Goal: Information Seeking & Learning: Check status

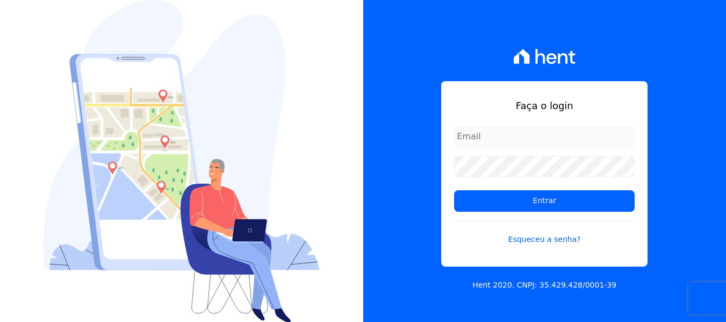
click at [501, 134] on input "email" at bounding box center [544, 136] width 181 height 21
type input "[PERSON_NAME][EMAIL_ADDRESS][DOMAIN_NAME]"
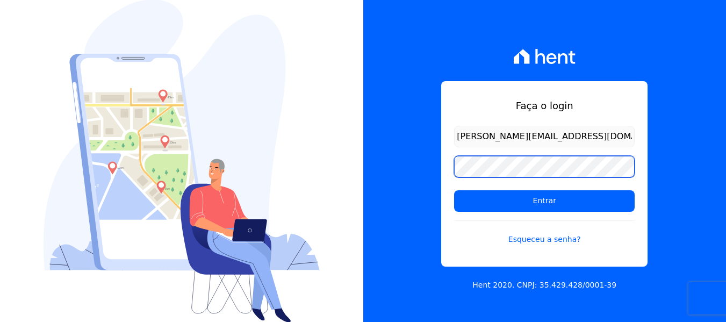
click at [454, 190] on input "Entrar" at bounding box center [544, 200] width 181 height 21
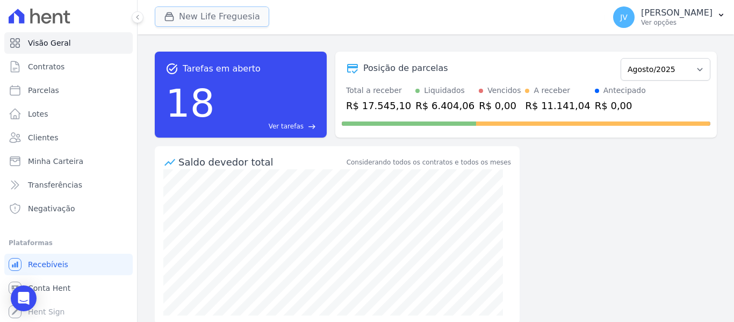
click at [234, 17] on button "New Life Freguesia" at bounding box center [212, 16] width 114 height 20
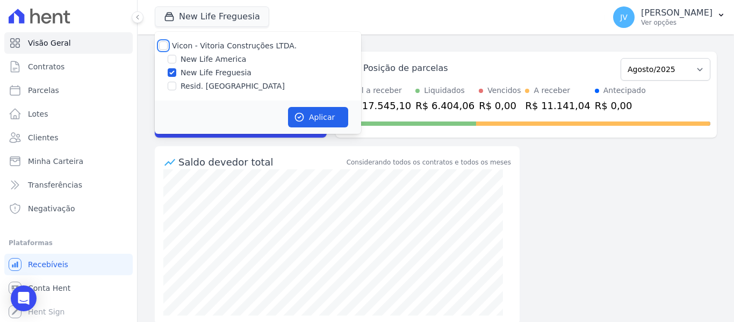
click at [166, 46] on input "Vicon - Vitoria Construções LTDA." at bounding box center [163, 45] width 9 height 9
checkbox input "true"
click at [328, 117] on button "Aplicar" at bounding box center [318, 117] width 60 height 20
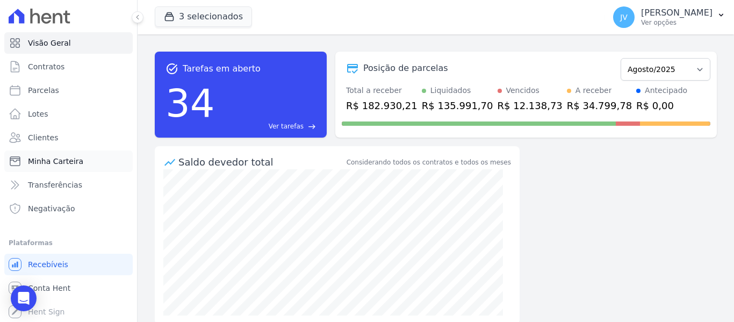
click at [47, 161] on span "Minha Carteira" at bounding box center [55, 161] width 55 height 11
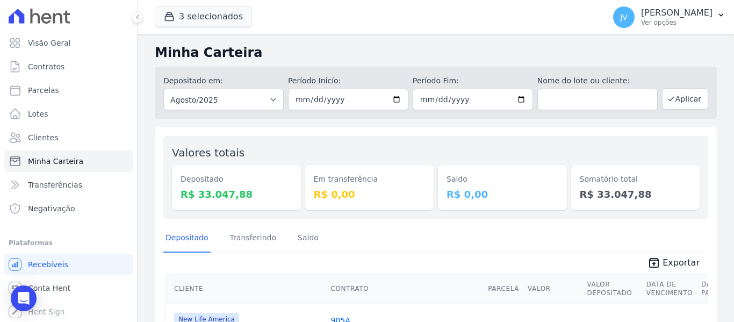
drag, startPoint x: 476, startPoint y: 190, endPoint x: 456, endPoint y: 182, distance: 22.0
click at [456, 182] on div "Saldo R$ 0,00" at bounding box center [502, 187] width 129 height 45
click at [449, 178] on dt "Saldo" at bounding box center [503, 179] width 112 height 11
click at [44, 97] on link "Parcelas" at bounding box center [68, 90] width 128 height 21
select select
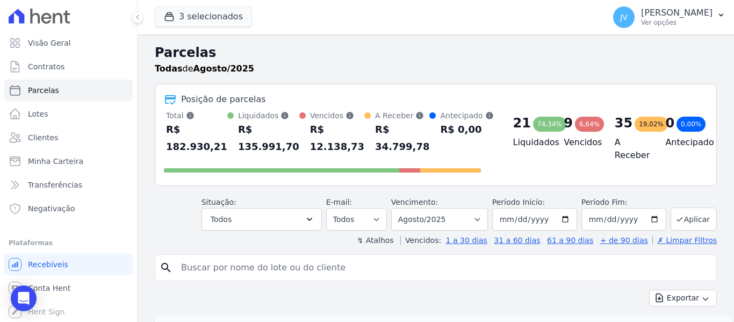
click at [194, 13] on button "3 selecionados" at bounding box center [203, 16] width 97 height 20
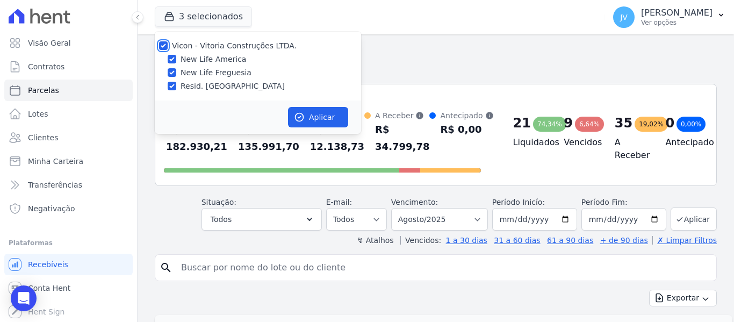
click at [162, 48] on input "Vicon - Vitoria Construções LTDA." at bounding box center [163, 45] width 9 height 9
checkbox input "false"
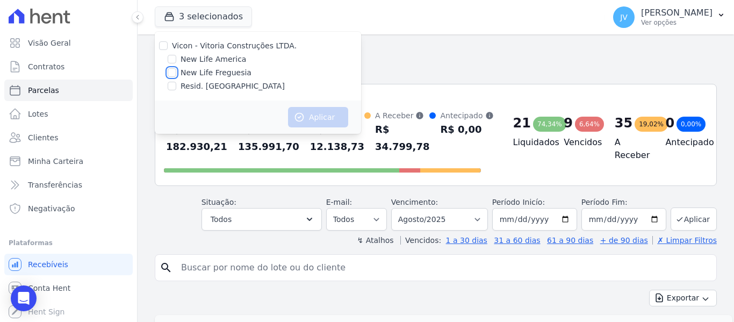
click at [172, 72] on input "New Life Freguesia" at bounding box center [172, 72] width 9 height 9
checkbox input "true"
click at [331, 113] on button "Aplicar" at bounding box center [318, 117] width 60 height 20
select select
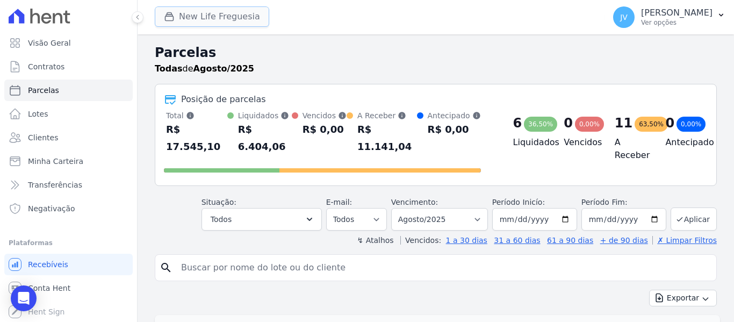
click at [234, 16] on button "New Life Freguesia" at bounding box center [212, 16] width 114 height 20
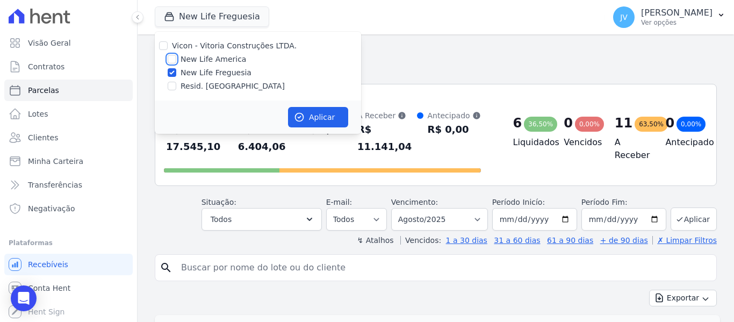
click at [168, 60] on input "New Life America" at bounding box center [172, 59] width 9 height 9
checkbox input "true"
click at [173, 68] on input "New Life Freguesia" at bounding box center [172, 72] width 9 height 9
checkbox input "false"
click at [305, 118] on button "Aplicar" at bounding box center [318, 117] width 60 height 20
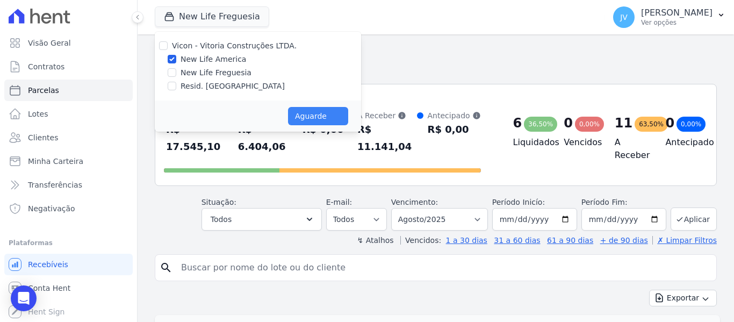
select select
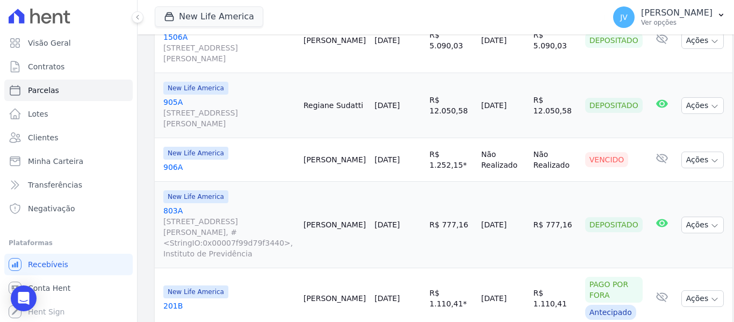
scroll to position [1595, 0]
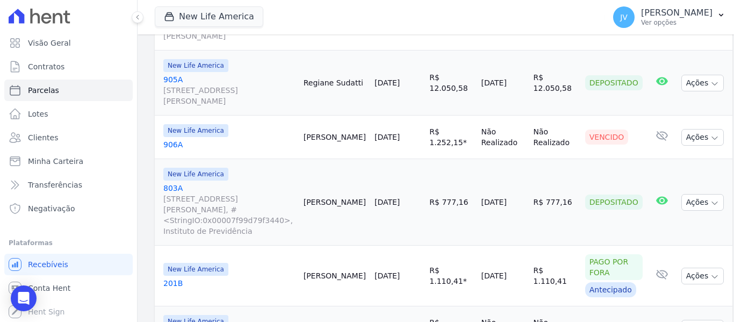
select select
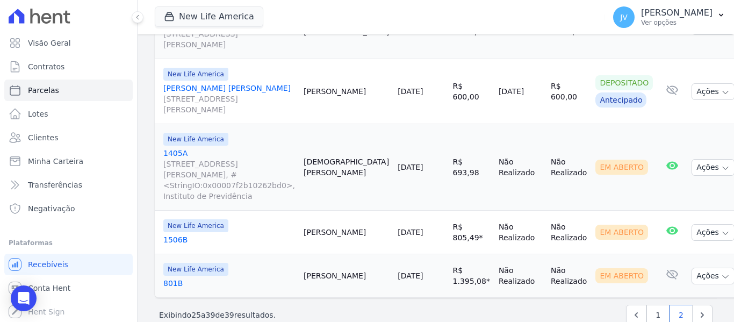
scroll to position [940, 0]
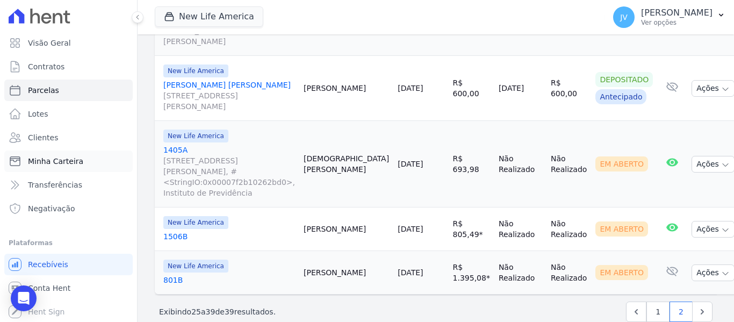
click at [60, 161] on span "Minha Carteira" at bounding box center [55, 161] width 55 height 11
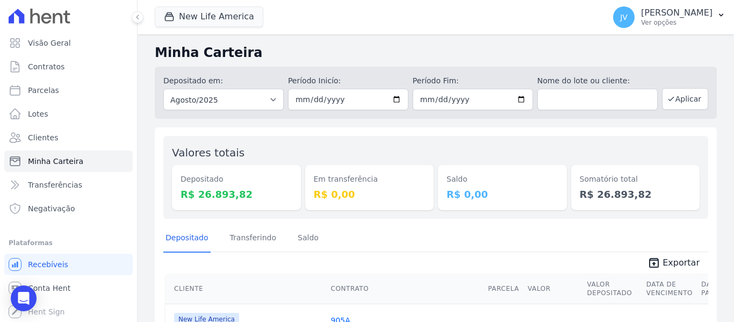
drag, startPoint x: 481, startPoint y: 191, endPoint x: 450, endPoint y: 175, distance: 34.9
click at [450, 175] on div "Saldo R$ 0,00" at bounding box center [502, 187] width 129 height 45
click at [442, 149] on div "Saldo R$ 0,00" at bounding box center [502, 178] width 129 height 66
drag, startPoint x: 479, startPoint y: 195, endPoint x: 436, endPoint y: 176, distance: 46.9
click at [438, 176] on div "Saldo R$ 0,00" at bounding box center [502, 187] width 129 height 45
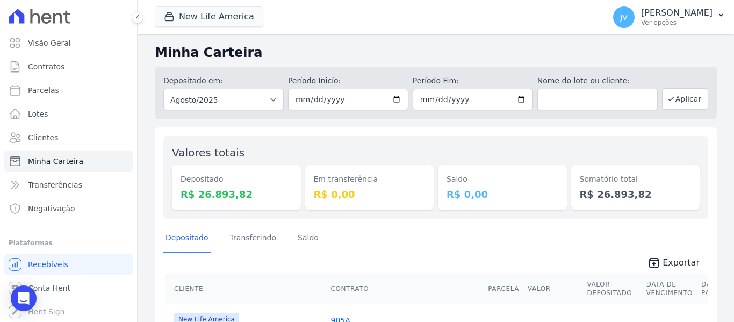
click at [416, 140] on div "Valores totais Depositado R$ 26.893,82 Em transferência R$ 0,00 Saldo R$ 0,00 S…" at bounding box center [435, 177] width 545 height 83
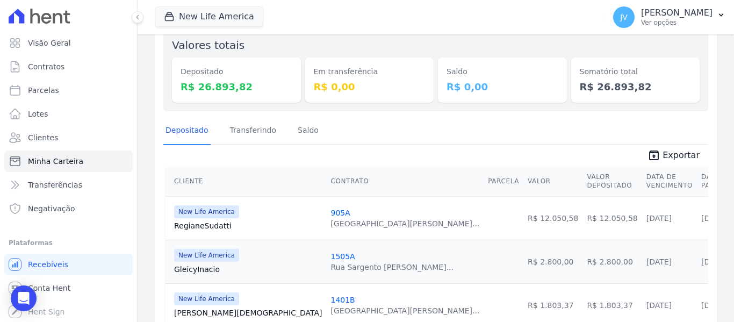
drag, startPoint x: 348, startPoint y: 83, endPoint x: 311, endPoint y: 72, distance: 38.8
click at [311, 72] on div "Em transferência R$ 0,00" at bounding box center [369, 80] width 129 height 45
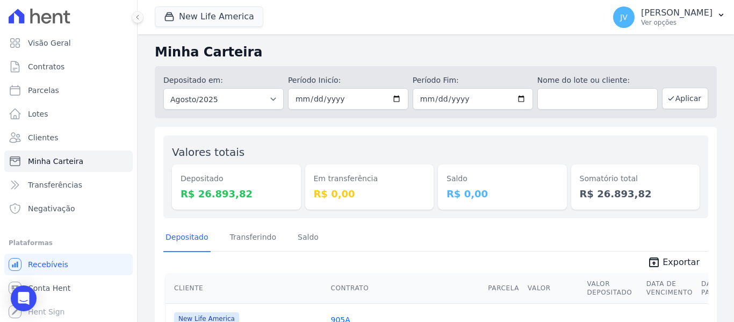
scroll to position [0, 0]
click at [346, 186] on div "Em transferência R$ 0,00" at bounding box center [369, 187] width 129 height 45
click at [191, 24] on button "New Life America" at bounding box center [209, 16] width 109 height 20
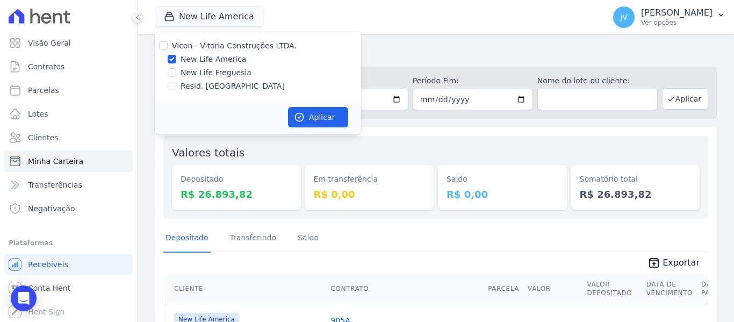
click at [160, 40] on div at bounding box center [163, 45] width 9 height 11
click at [162, 43] on input "Vicon - Vitoria Construções LTDA." at bounding box center [163, 45] width 9 height 9
checkbox input "true"
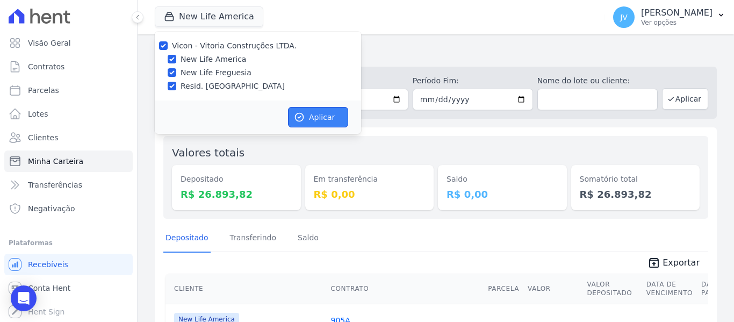
click at [317, 121] on button "Aplicar" at bounding box center [318, 117] width 60 height 20
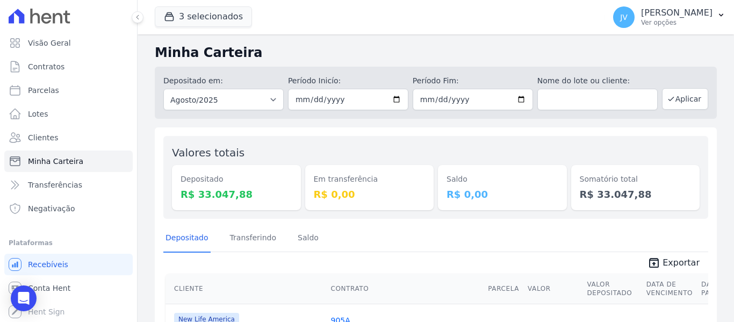
click at [403, 151] on div "Em transferência R$ 0,00" at bounding box center [369, 178] width 129 height 66
click at [421, 146] on div "Em transferência R$ 0,00" at bounding box center [369, 178] width 129 height 66
drag, startPoint x: 481, startPoint y: 196, endPoint x: 441, endPoint y: 175, distance: 44.2
click at [441, 175] on div "Saldo R$ 0,00" at bounding box center [502, 187] width 129 height 45
click at [403, 136] on div "Valores totais Depositado R$ 33.047,88 Em transferência R$ 0,00 Saldo R$ 0,00 S…" at bounding box center [435, 177] width 545 height 83
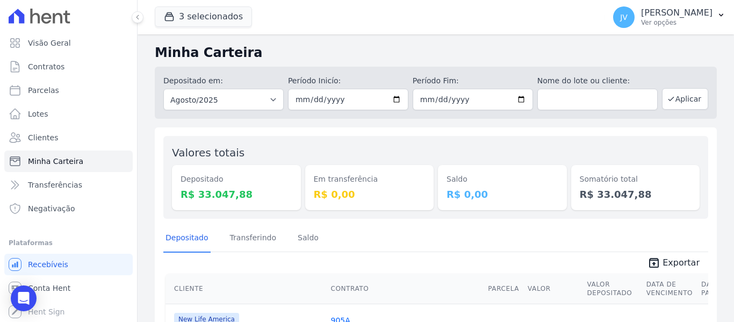
click at [451, 136] on div "Valores totais Depositado R$ 33.047,88 Em transferência R$ 0,00 Saldo R$ 0,00 S…" at bounding box center [435, 177] width 545 height 83
click at [346, 187] on dd "R$ 0,00" at bounding box center [370, 194] width 112 height 15
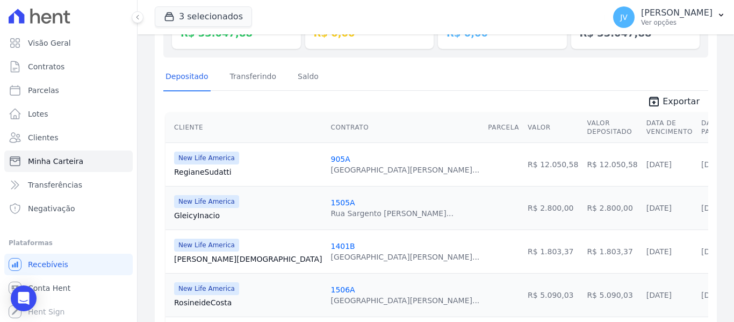
click at [484, 133] on th "Parcela" at bounding box center [504, 127] width 40 height 31
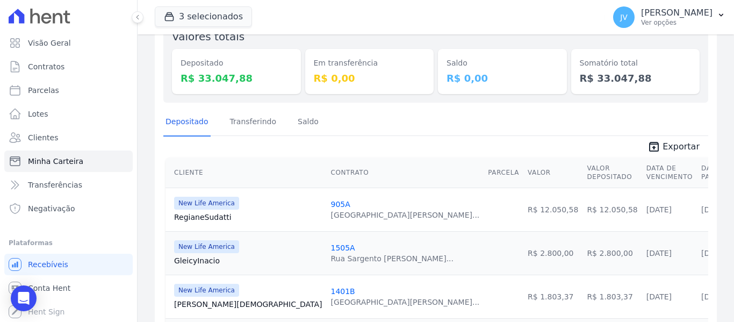
scroll to position [54, 0]
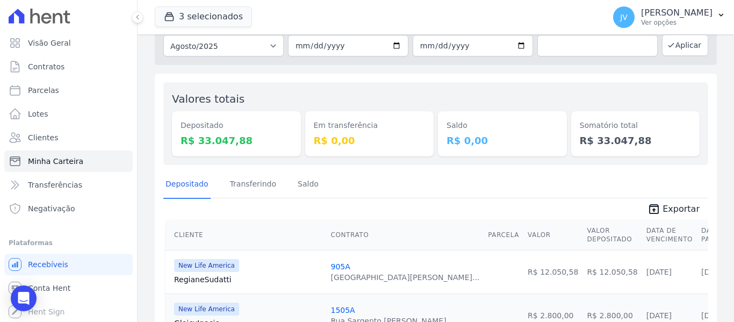
click at [399, 163] on div "Valores totais Depositado R$ 33.047,88 Em transferência R$ 0,00 Saldo R$ 0,00 S…" at bounding box center [435, 123] width 545 height 83
click at [411, 148] on div "Em transferência R$ 0,00" at bounding box center [369, 133] width 129 height 45
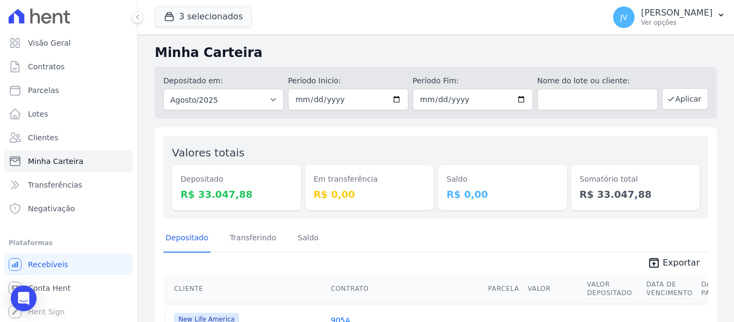
click at [415, 168] on div "Em transferência R$ 0,00" at bounding box center [369, 187] width 129 height 45
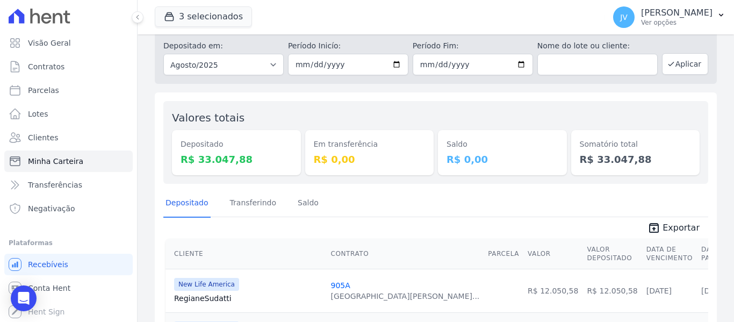
scroll to position [54, 0]
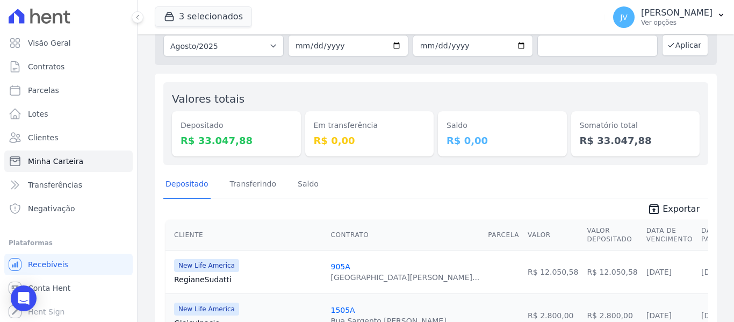
drag, startPoint x: 479, startPoint y: 138, endPoint x: 438, endPoint y: 118, distance: 45.2
click at [438, 118] on div "Saldo R$ 0,00" at bounding box center [502, 133] width 129 height 45
click at [382, 83] on div "Valores totais Depositado R$ 33.047,88 Em transferência R$ 0,00 Saldo R$ 0,00 S…" at bounding box center [435, 123] width 545 height 83
drag, startPoint x: 343, startPoint y: 141, endPoint x: 298, endPoint y: 105, distance: 57.3
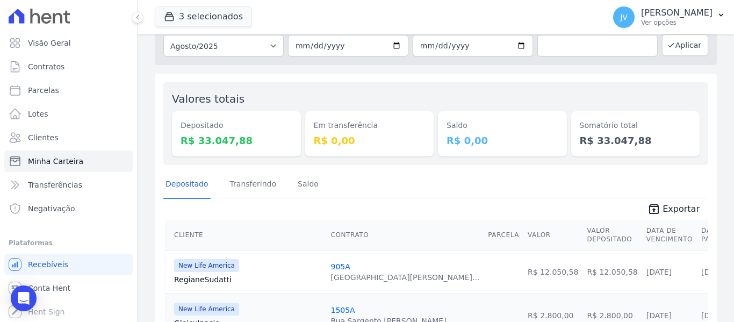
click at [298, 105] on div "Valores totais Depositado R$ 33.047,88 Em transferência R$ 0,00 Saldo R$ 0,00 S…" at bounding box center [435, 123] width 545 height 83
click at [307, 95] on div "Em transferência R$ 0,00" at bounding box center [369, 124] width 129 height 66
drag, startPoint x: 238, startPoint y: 136, endPoint x: 185, endPoint y: 105, distance: 61.4
click at [185, 105] on div "Valores totais Depositado R$ 33.047,88" at bounding box center [236, 124] width 129 height 66
click at [271, 94] on div "Valores totais Depositado R$ 33.047,88" at bounding box center [236, 124] width 129 height 66
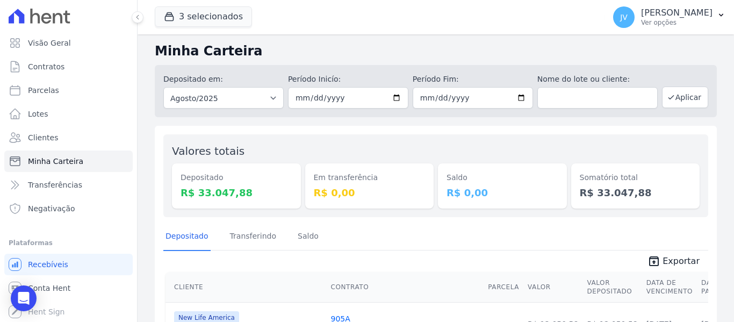
scroll to position [0, 0]
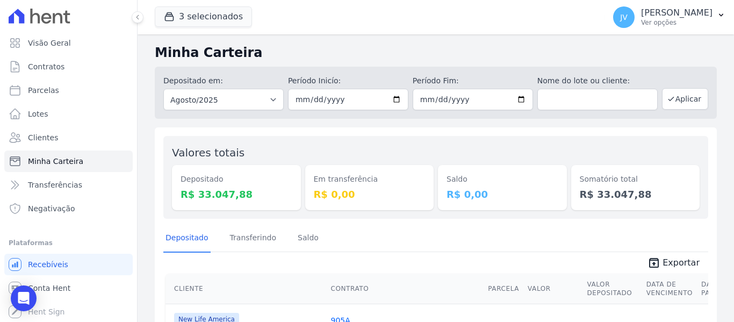
click at [322, 175] on dt "Em transferência" at bounding box center [370, 179] width 112 height 11
drag, startPoint x: 347, startPoint y: 195, endPoint x: 304, endPoint y: 171, distance: 49.1
click at [305, 171] on div "Em transferência R$ 0,00" at bounding box center [369, 187] width 129 height 45
click at [329, 156] on div "Em transferência R$ 0,00" at bounding box center [369, 178] width 129 height 66
drag, startPoint x: 198, startPoint y: 190, endPoint x: 166, endPoint y: 163, distance: 42.0
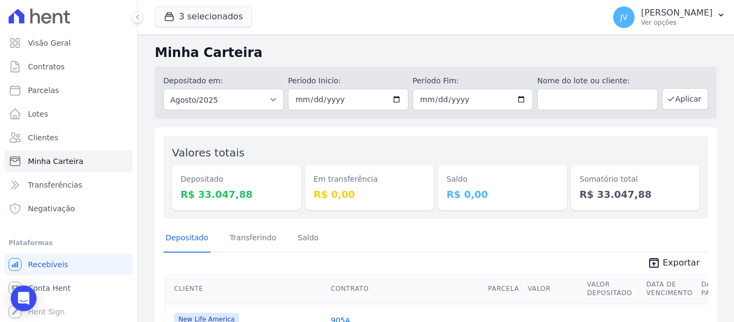
click at [330, 154] on div "Em transferência R$ 0,00" at bounding box center [369, 178] width 129 height 66
drag, startPoint x: 481, startPoint y: 198, endPoint x: 412, endPoint y: 147, distance: 86.1
click at [412, 147] on div "Valores totais Depositado R$ 33.047,88 Em transferência R$ 0,00 Saldo R$ 0,00 S…" at bounding box center [435, 177] width 545 height 83
drag, startPoint x: 632, startPoint y: 195, endPoint x: 546, endPoint y: 162, distance: 91.8
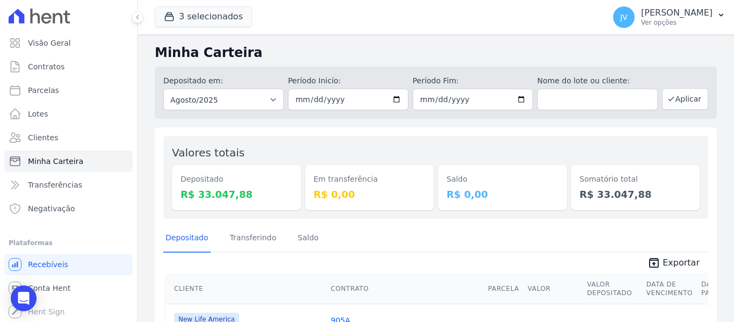
click at [546, 163] on div "Valores totais Depositado R$ 33.047,88 Em transferência R$ 0,00 Saldo R$ 0,00 S…" at bounding box center [435, 177] width 545 height 83
click at [546, 161] on div "Saldo R$ 0,00" at bounding box center [502, 178] width 129 height 66
click at [474, 199] on dd "R$ 0,00" at bounding box center [503, 194] width 112 height 15
drag, startPoint x: 474, startPoint y: 192, endPoint x: 450, endPoint y: 176, distance: 28.9
click at [450, 176] on div "Saldo R$ 0,00" at bounding box center [502, 187] width 129 height 45
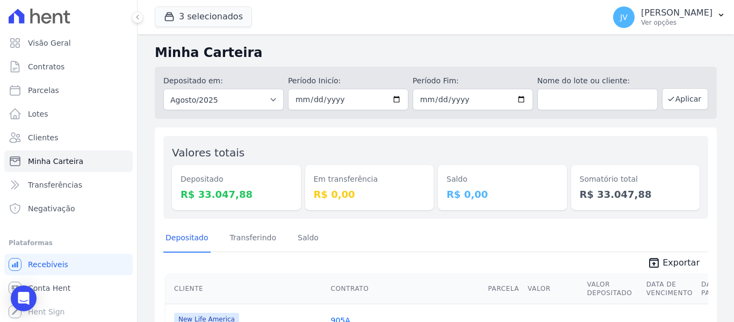
click at [491, 153] on div "Saldo R$ 0,00" at bounding box center [502, 178] width 129 height 66
drag, startPoint x: 481, startPoint y: 197, endPoint x: 428, endPoint y: 159, distance: 64.7
click at [428, 159] on div "Valores totais Depositado R$ 33.047,88 Em transferência R$ 0,00 Saldo R$ 0,00 S…" at bounding box center [435, 177] width 545 height 83
click at [470, 149] on div "Saldo R$ 0,00" at bounding box center [502, 178] width 129 height 66
drag, startPoint x: 485, startPoint y: 195, endPoint x: 440, endPoint y: 168, distance: 51.8
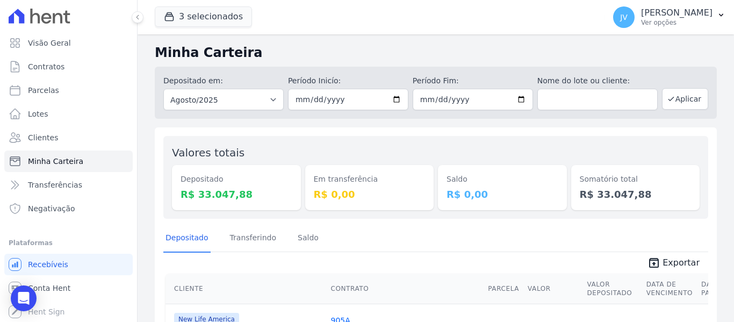
click at [440, 168] on div "Saldo R$ 0,00" at bounding box center [502, 187] width 129 height 45
click at [516, 162] on div "Saldo R$ 0,00" at bounding box center [502, 178] width 129 height 66
click at [518, 162] on div "Saldo R$ 0,00" at bounding box center [502, 178] width 129 height 66
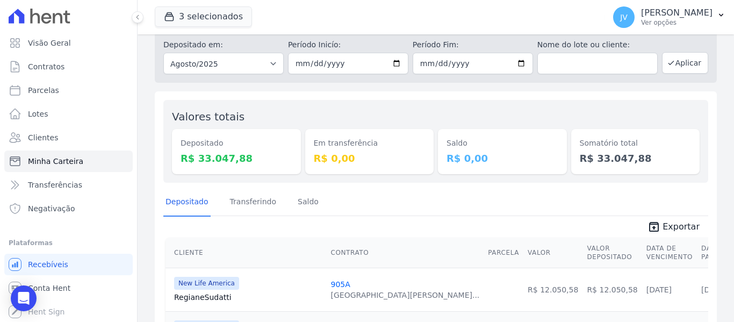
scroll to position [54, 0]
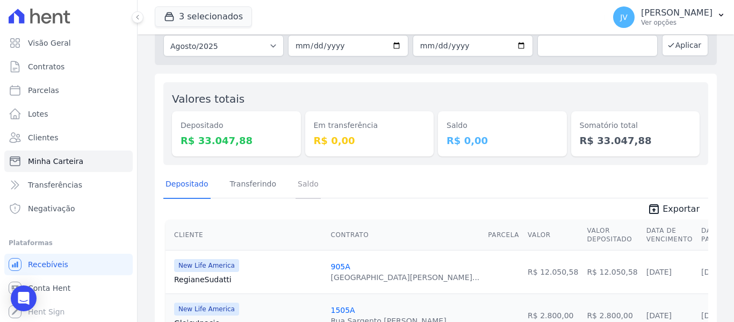
click at [298, 188] on link "Saldo" at bounding box center [308, 185] width 25 height 28
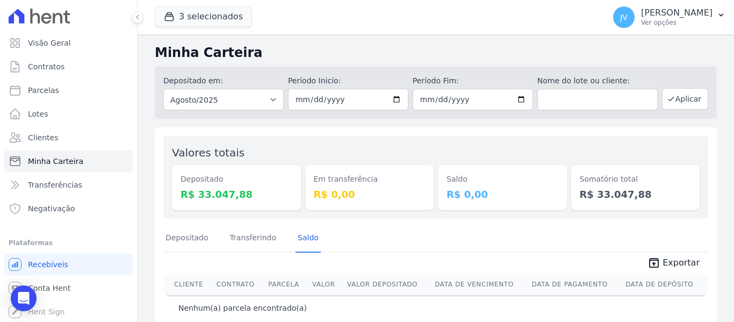
click at [276, 236] on div "Depositado Transferindo Saldo" at bounding box center [241, 239] width 157 height 28
click at [272, 238] on div "Depositado Transferindo Saldo" at bounding box center [241, 239] width 157 height 28
click at [270, 238] on link "Transferindo" at bounding box center [253, 239] width 51 height 28
click at [184, 243] on link "Depositado" at bounding box center [186, 239] width 47 height 28
